Goal: Navigation & Orientation: Find specific page/section

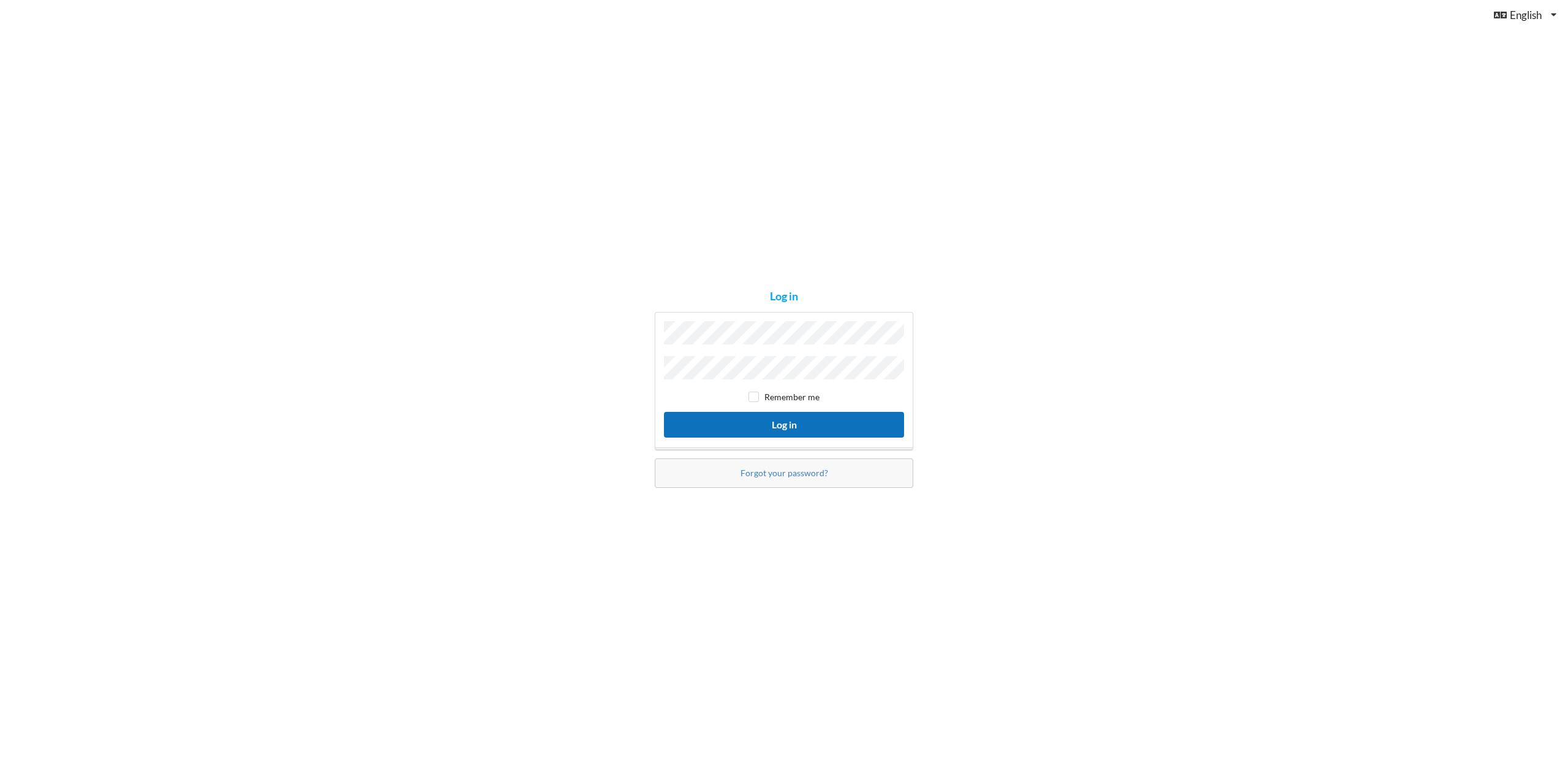
click at [792, 420] on button "Log in" at bounding box center [784, 424] width 240 height 25
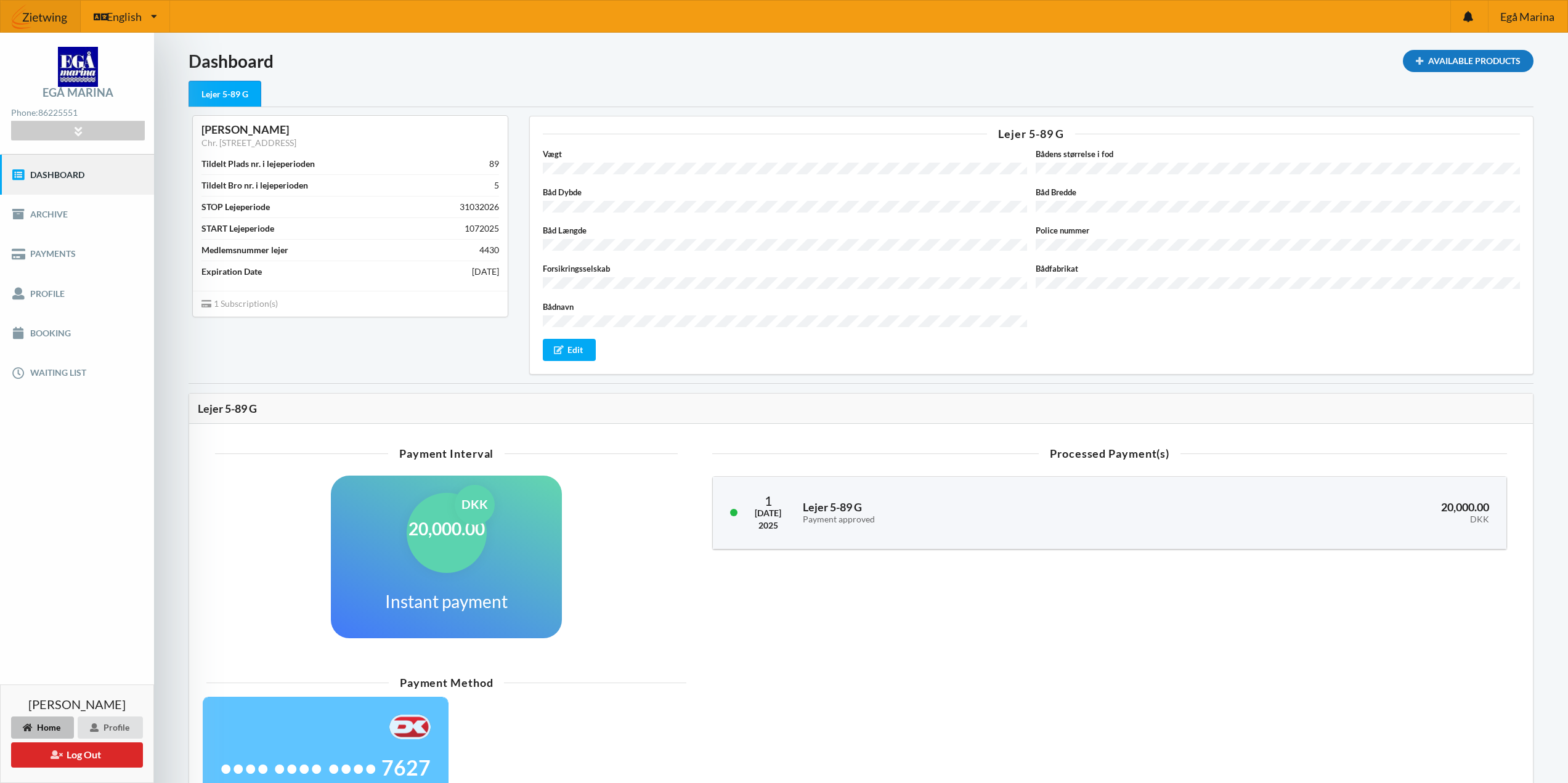
click at [1449, 52] on div "Available Products" at bounding box center [1468, 61] width 131 height 22
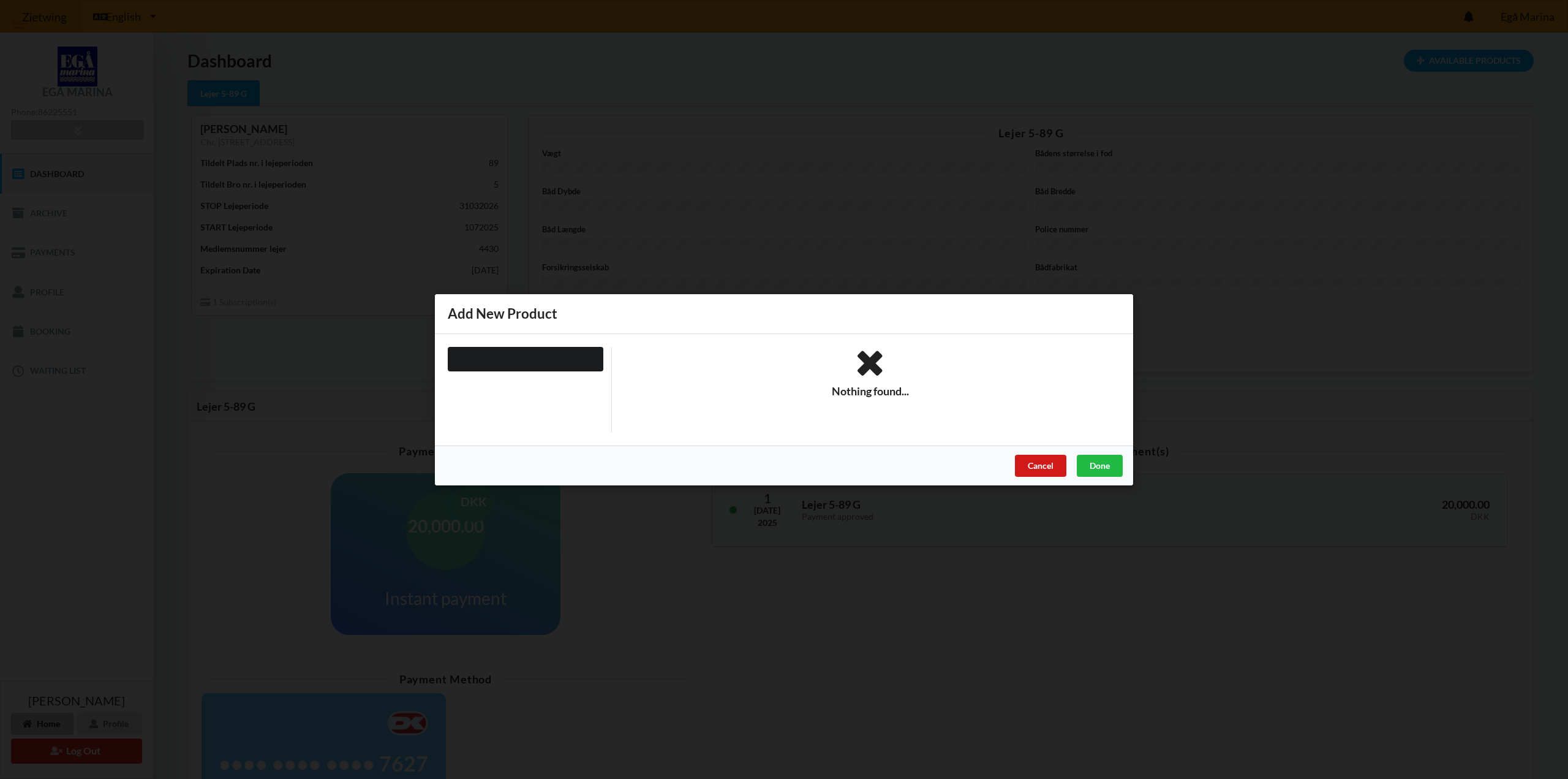
click at [1048, 467] on div "Cancel" at bounding box center [1041, 464] width 51 height 22
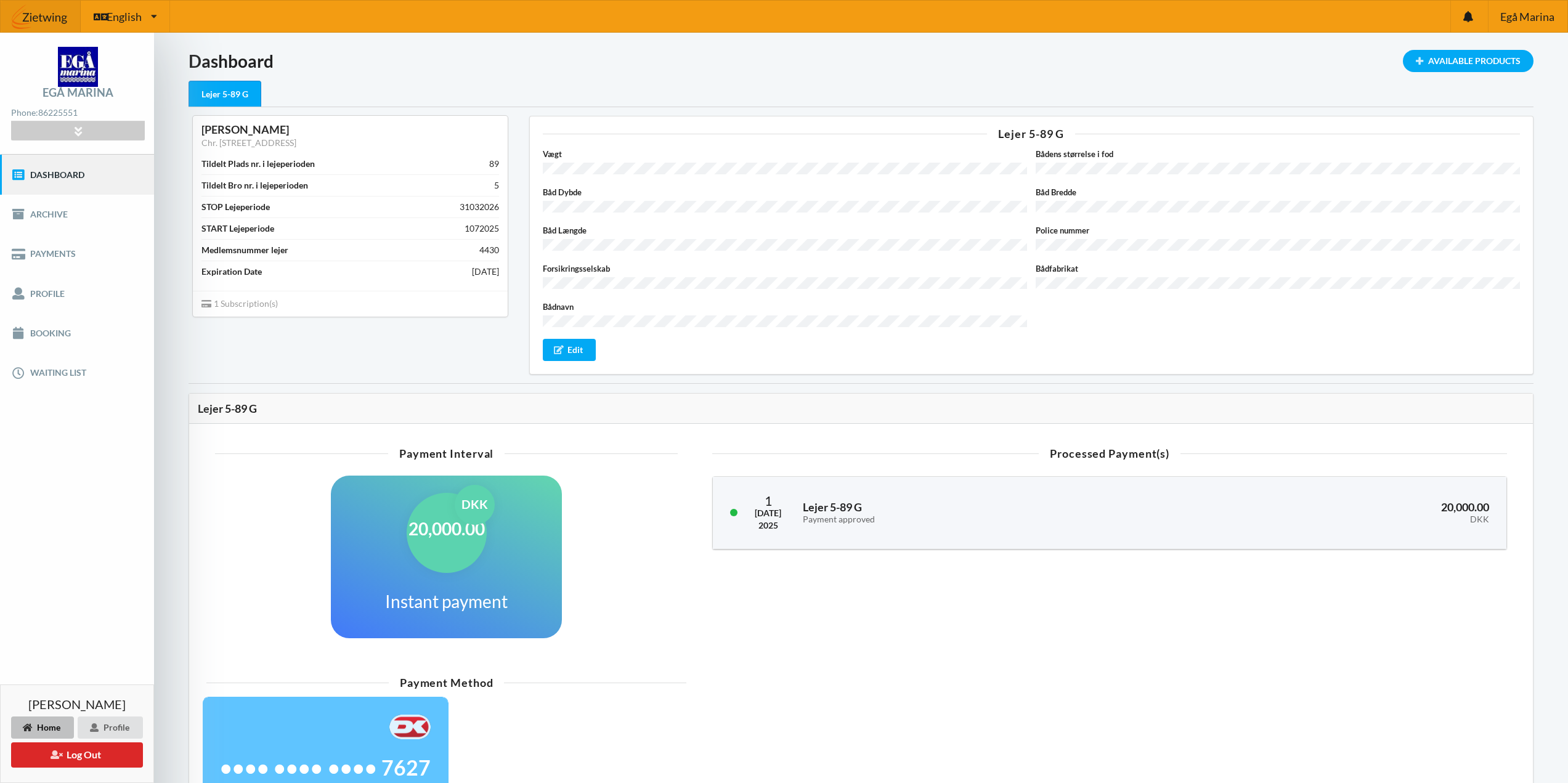
click at [46, 724] on div "Home" at bounding box center [43, 727] width 63 height 22
click at [71, 182] on link "Dashboard" at bounding box center [77, 174] width 154 height 39
click at [81, 132] on icon at bounding box center [78, 131] width 14 height 11
